Goal: Contribute content

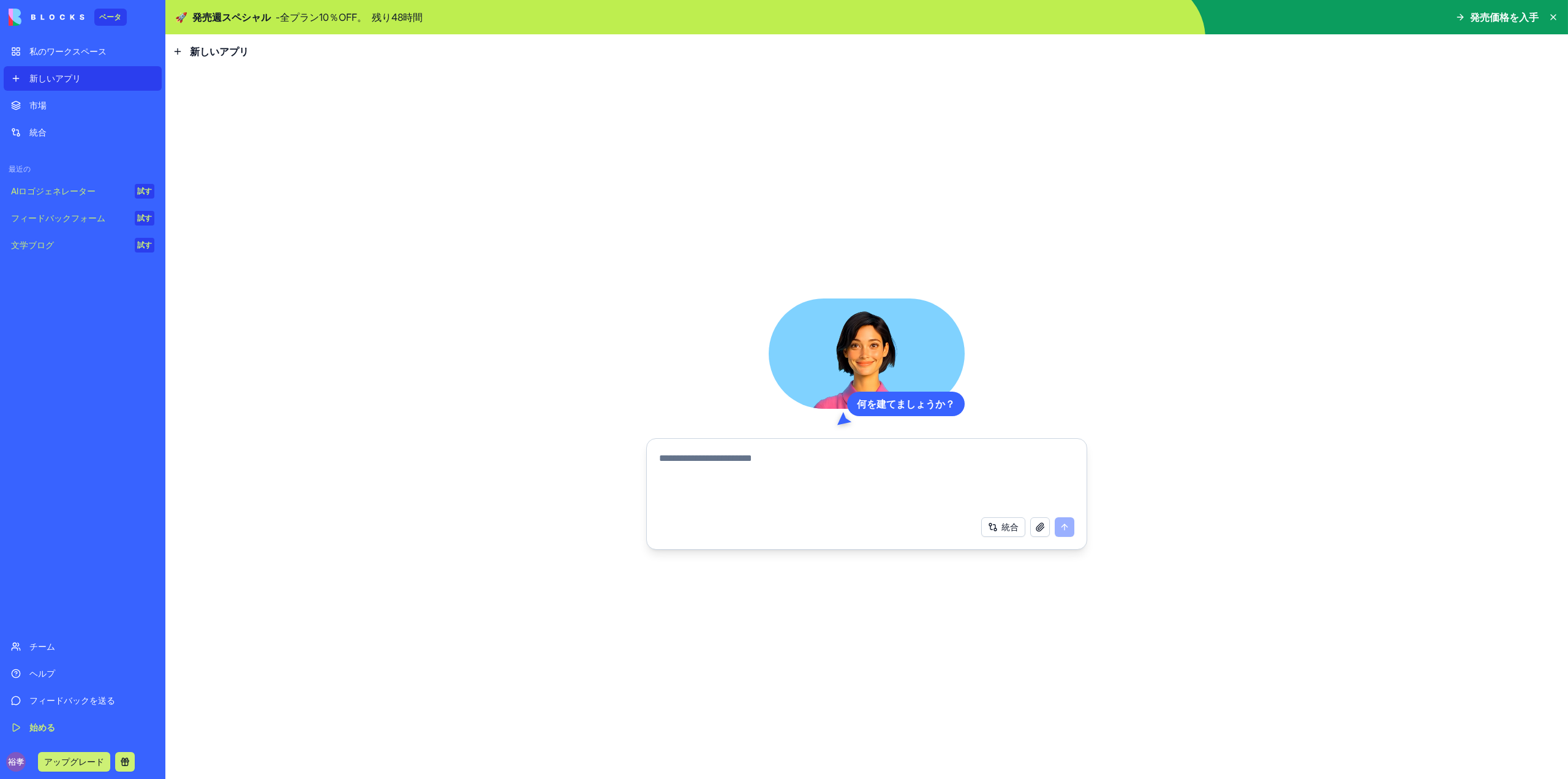
click at [685, 463] on textarea at bounding box center [866, 481] width 415 height 59
click at [186, 51] on div "新しいアプリ" at bounding box center [210, 51] width 76 height 15
click at [177, 52] on icon at bounding box center [177, 51] width 10 height 10
click at [209, 52] on font "新しいアプリ" at bounding box center [219, 51] width 59 height 12
click at [95, 51] on font "私のワークスペース" at bounding box center [68, 51] width 77 height 10
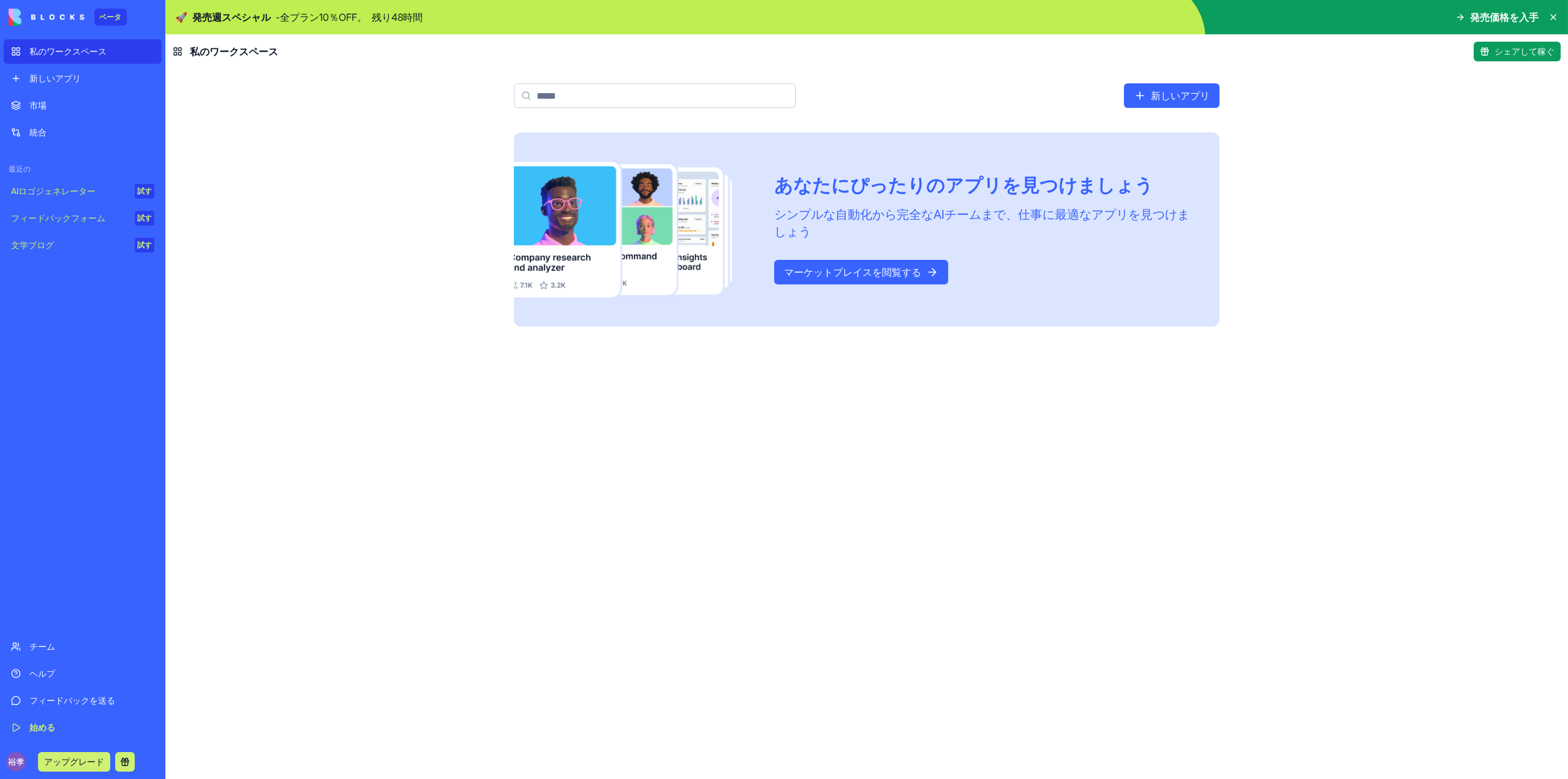
click at [1164, 92] on font "新しいアプリ" at bounding box center [1180, 95] width 59 height 12
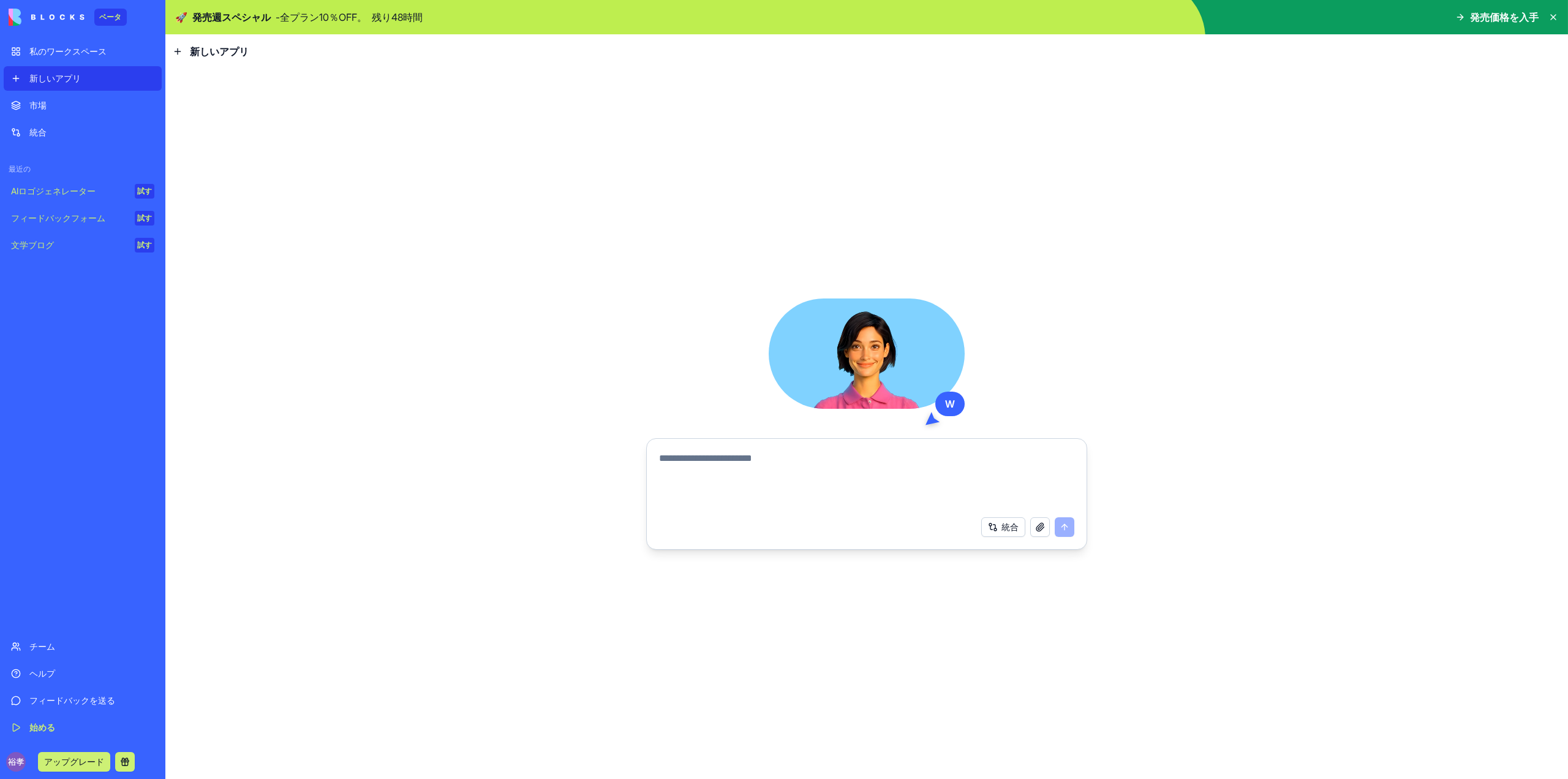
click at [101, 13] on font "ベータ" at bounding box center [110, 17] width 22 height 9
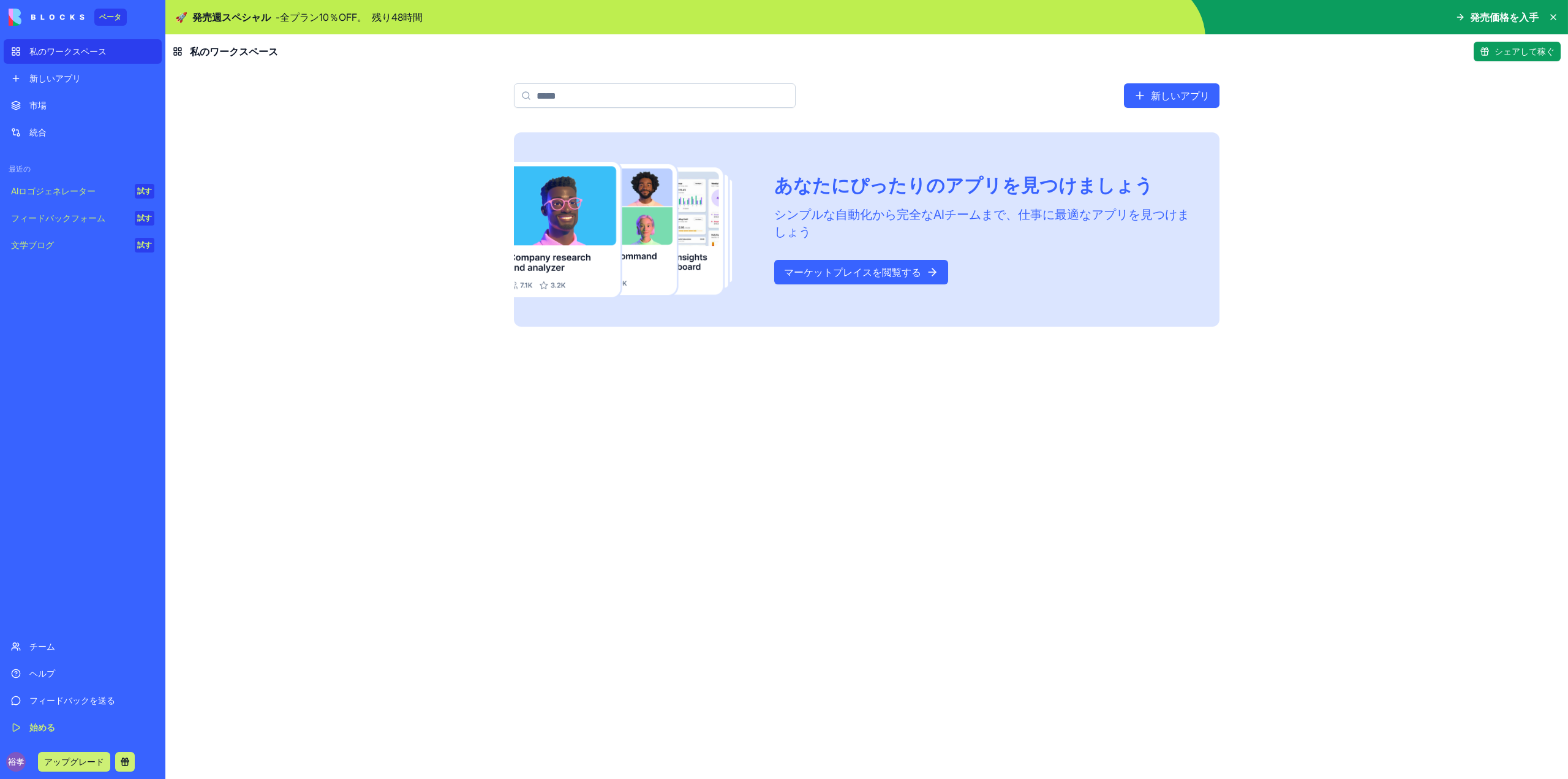
click at [1219, 106] on link "新しいアプリ" at bounding box center [1171, 95] width 95 height 24
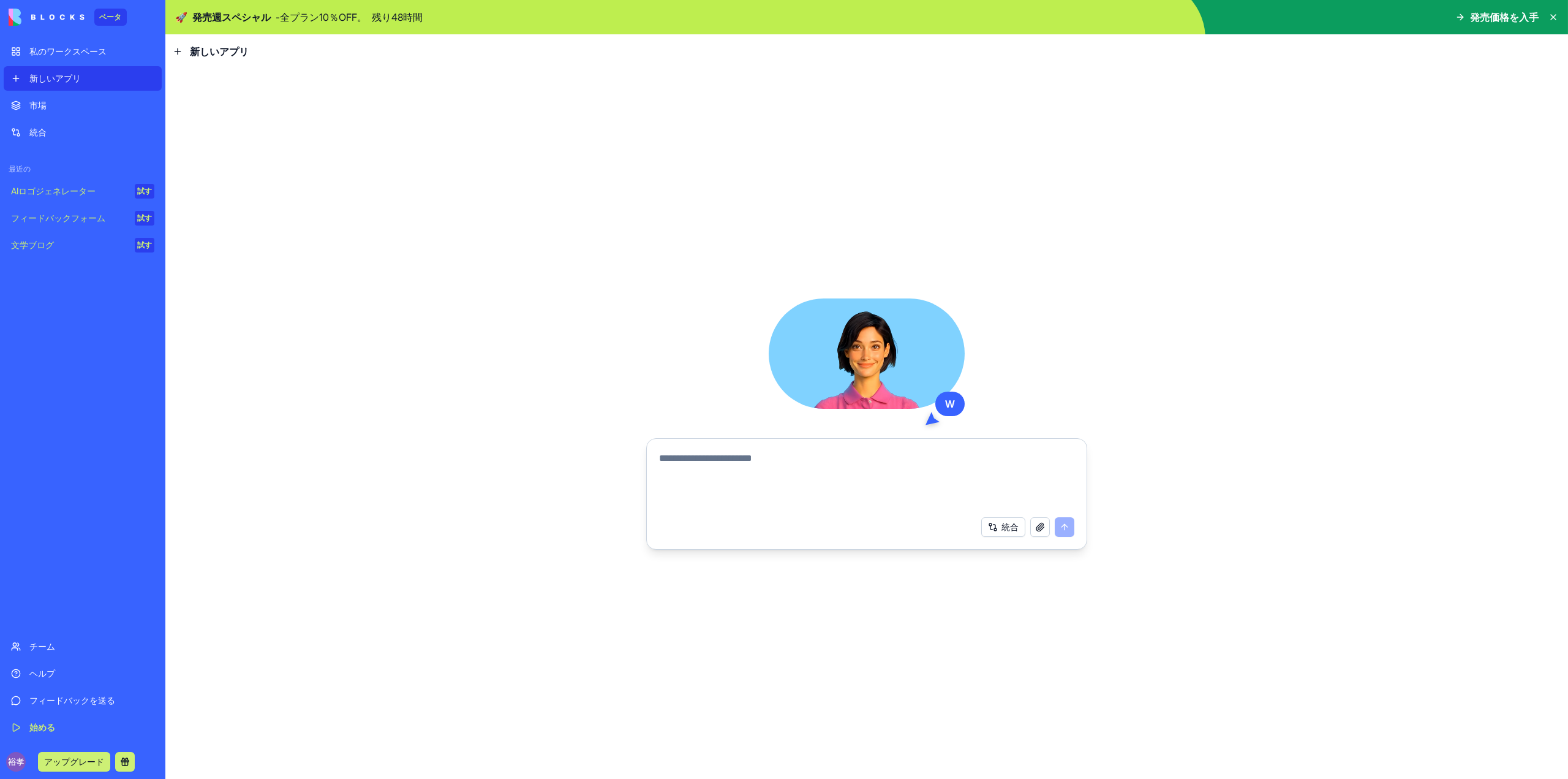
click at [701, 464] on textarea at bounding box center [866, 481] width 415 height 59
type textarea "*"
type textarea "**********"
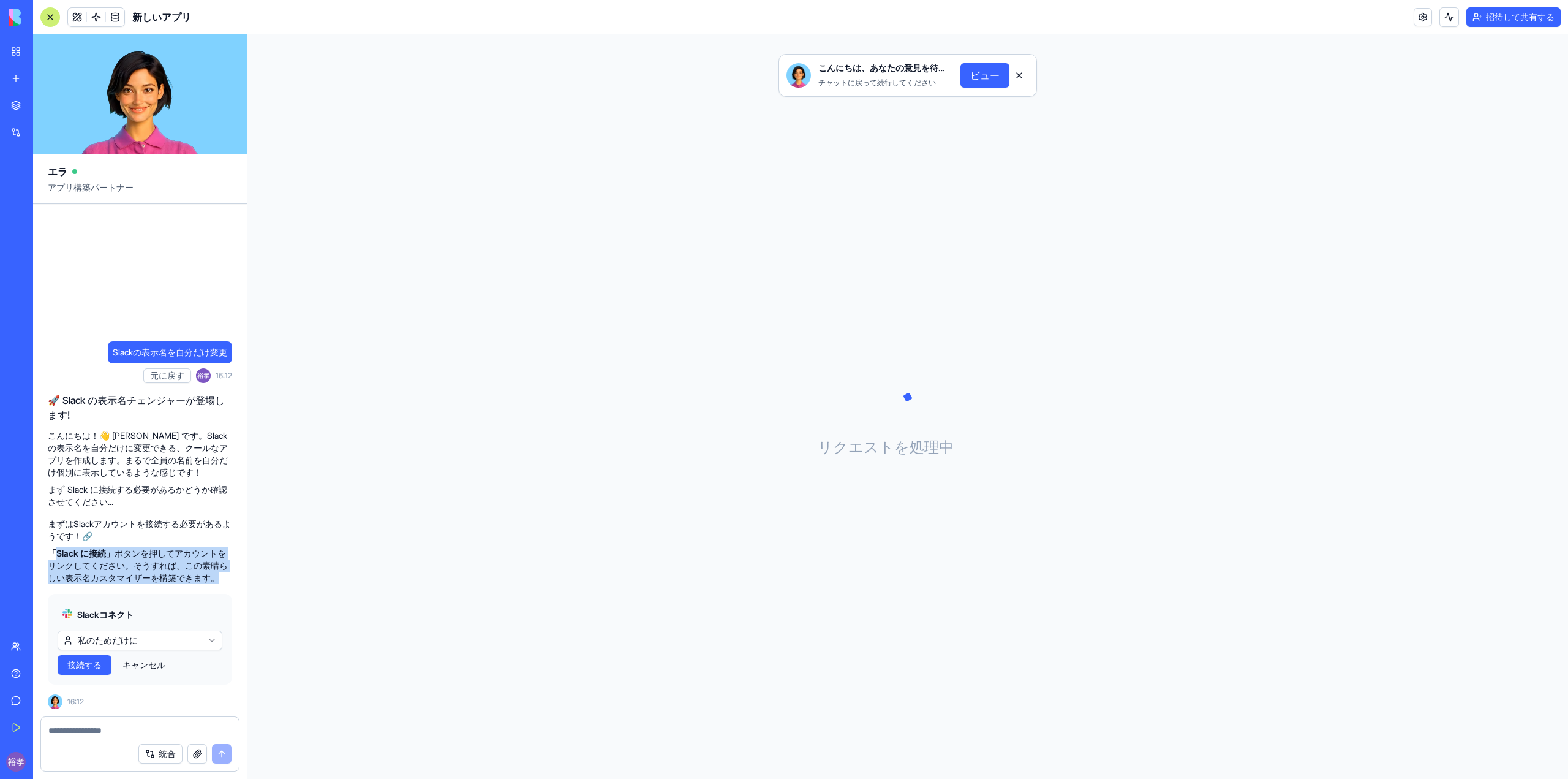
drag, startPoint x: 56, startPoint y: 548, endPoint x: 225, endPoint y: 579, distance: 171.8
click at [225, 579] on p "「Slack に接続」 ボタンを押してアカウントをリンクして ください。そうすれば、この素晴らしい表示名カスタマイザーを構築できます。" at bounding box center [140, 565] width 184 height 36
